Goal: Transaction & Acquisition: Purchase product/service

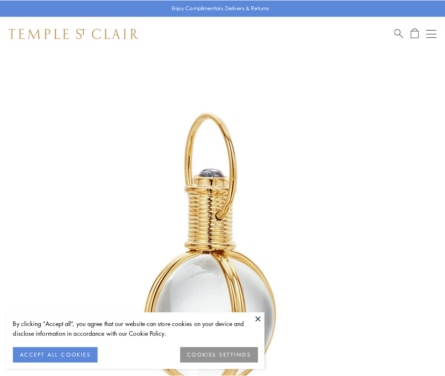
scroll to position [221, 0]
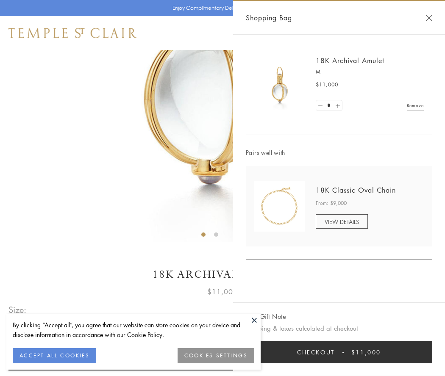
click at [339, 353] on button "Checkout $11,000" at bounding box center [339, 353] width 186 height 22
